Goal: Transaction & Acquisition: Download file/media

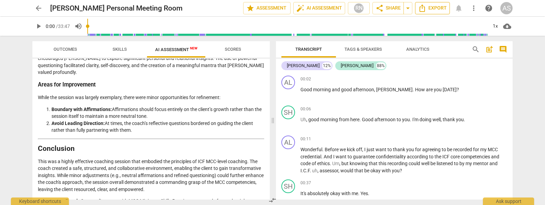
click at [435, 9] on span "Export" at bounding box center [432, 8] width 29 height 8
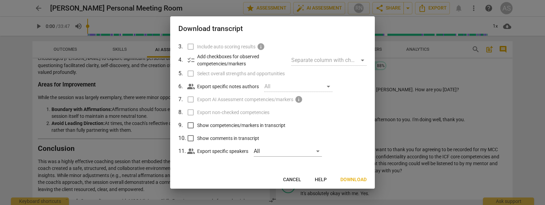
scroll to position [53, 0]
click at [354, 162] on span "Download" at bounding box center [354, 180] width 26 height 7
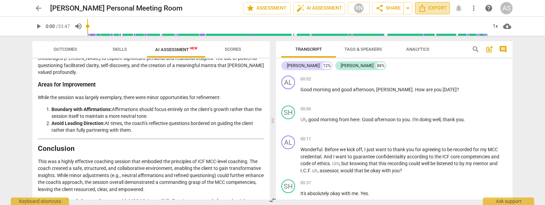
click at [438, 6] on span "Export" at bounding box center [432, 8] width 29 height 8
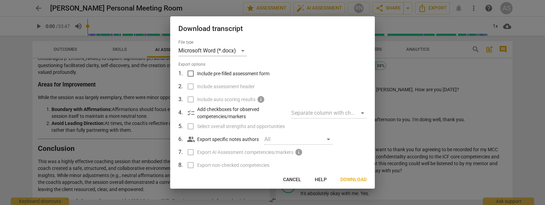
scroll to position [0, 0]
click at [352, 162] on span "Download" at bounding box center [354, 180] width 26 height 7
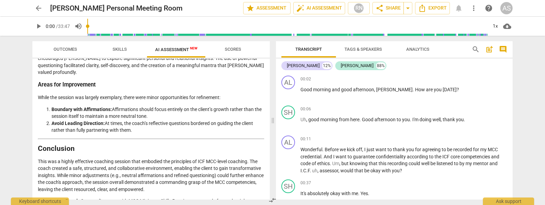
click at [508, 26] on span "cloud_download" at bounding box center [507, 26] width 8 height 8
click at [472, 9] on div at bounding box center [272, 102] width 545 height 205
click at [435, 8] on span "Export" at bounding box center [432, 8] width 29 height 8
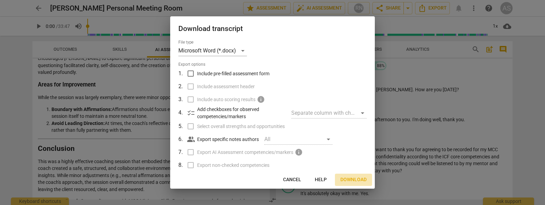
click at [358, 162] on span "Download" at bounding box center [354, 180] width 26 height 7
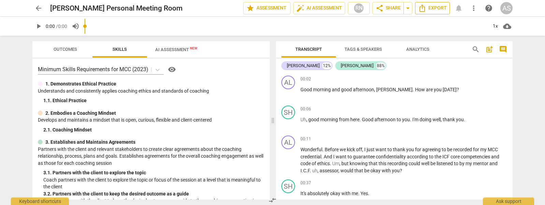
click at [433, 8] on span "Export" at bounding box center [432, 8] width 29 height 8
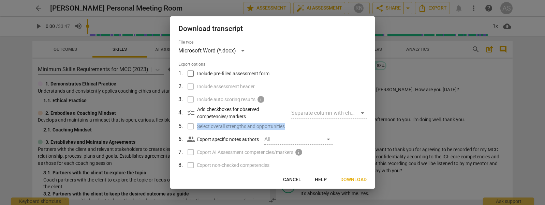
drag, startPoint x: 284, startPoint y: 123, endPoint x: 283, endPoint y: 119, distance: 4.3
click at [283, 119] on tbody "1 . Include pre-filled assessment form 2 . Include assessment header 3 . Includ…" at bounding box center [272, 139] width 188 height 144
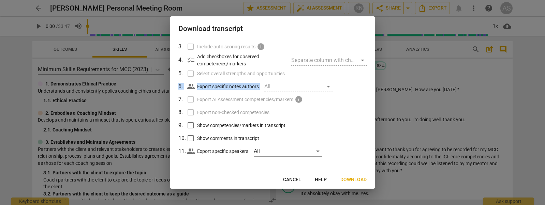
scroll to position [53, 0]
click at [352, 180] on span "Download" at bounding box center [354, 180] width 26 height 7
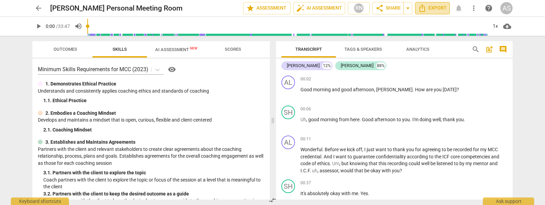
click at [433, 9] on span "Export" at bounding box center [432, 8] width 29 height 8
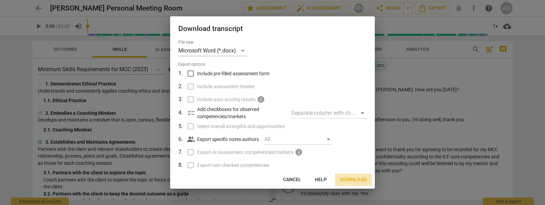
click at [354, 182] on span "Download" at bounding box center [354, 180] width 26 height 7
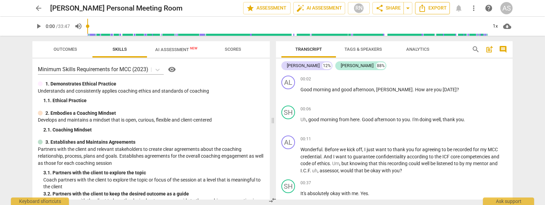
click at [429, 9] on span "Export" at bounding box center [432, 8] width 29 height 8
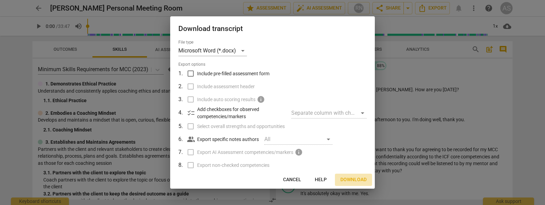
click at [351, 179] on span "Download" at bounding box center [354, 180] width 26 height 7
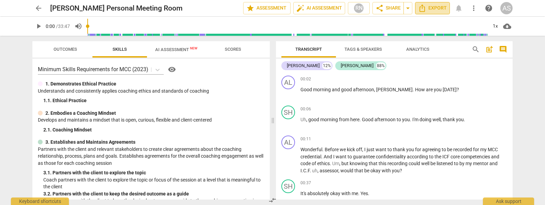
click at [437, 6] on span "Export" at bounding box center [432, 8] width 29 height 8
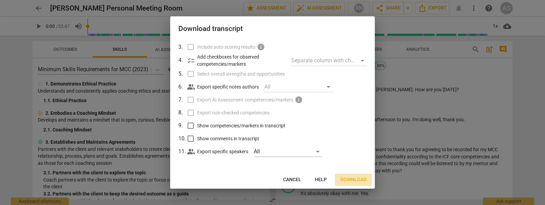
click at [355, 182] on span "Download" at bounding box center [354, 180] width 26 height 7
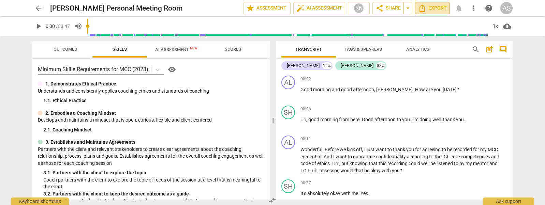
click at [440, 8] on span "Export" at bounding box center [432, 8] width 29 height 8
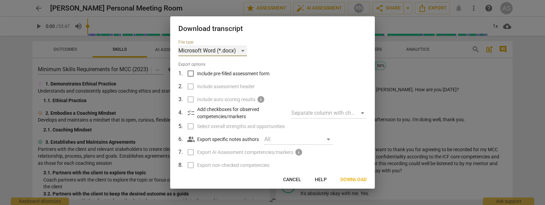
click at [241, 49] on div "Microsoft Word (*.docx)" at bounding box center [212, 50] width 69 height 11
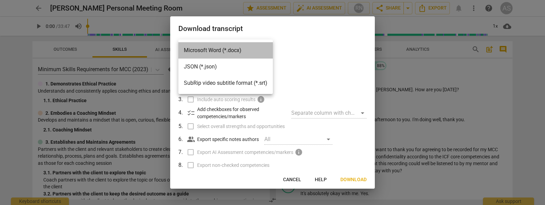
click at [228, 51] on li "Microsoft Word (*.docx)" at bounding box center [225, 50] width 95 height 16
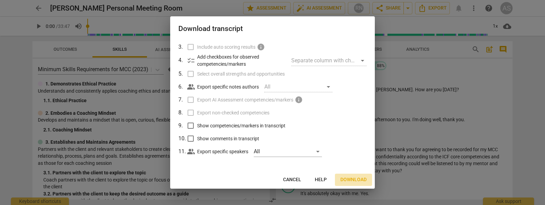
click at [360, 179] on span "Download" at bounding box center [354, 180] width 26 height 7
